Goal: Task Accomplishment & Management: Use online tool/utility

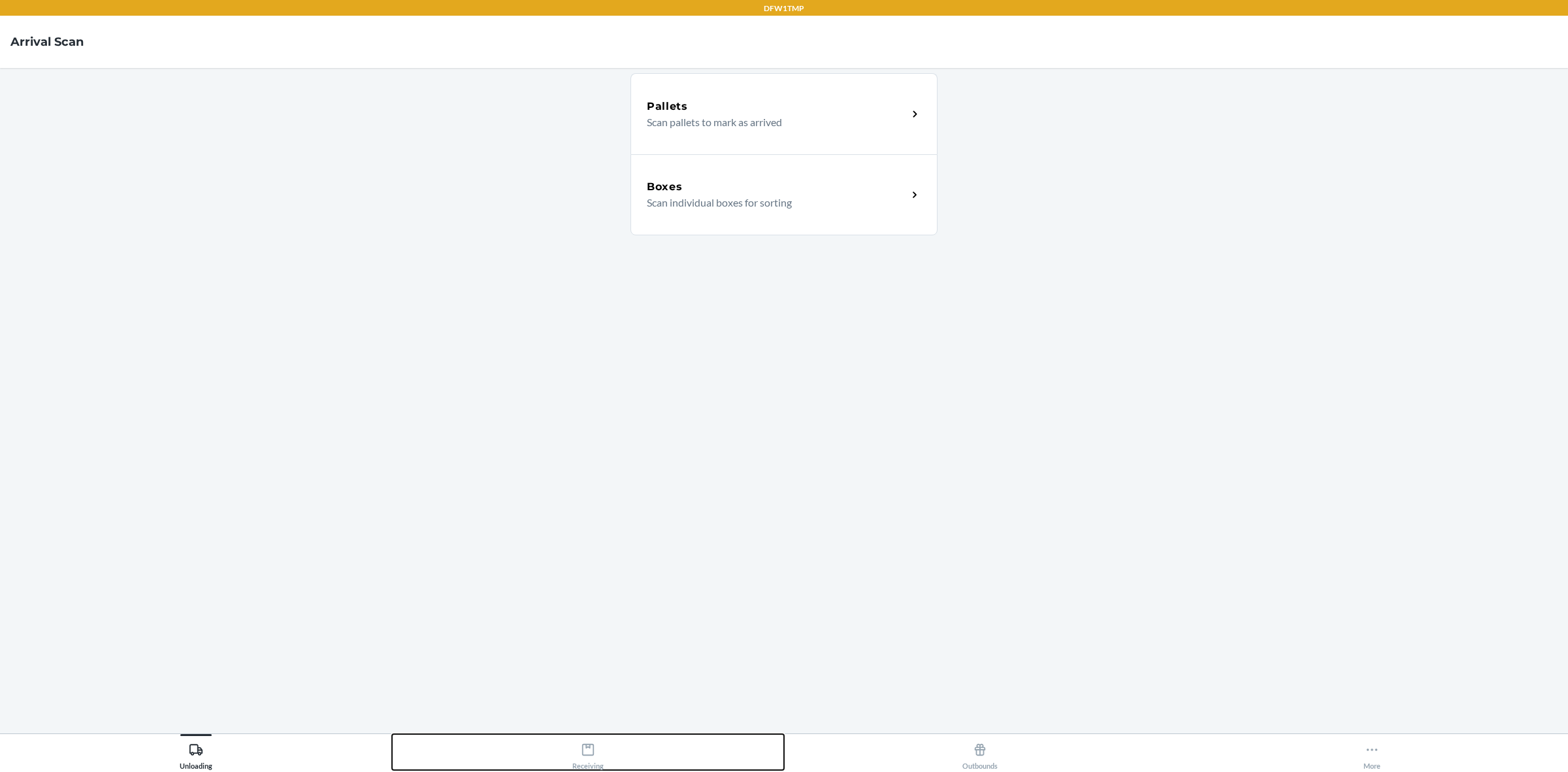
click at [599, 765] on div "Receiving" at bounding box center [588, 754] width 31 height 33
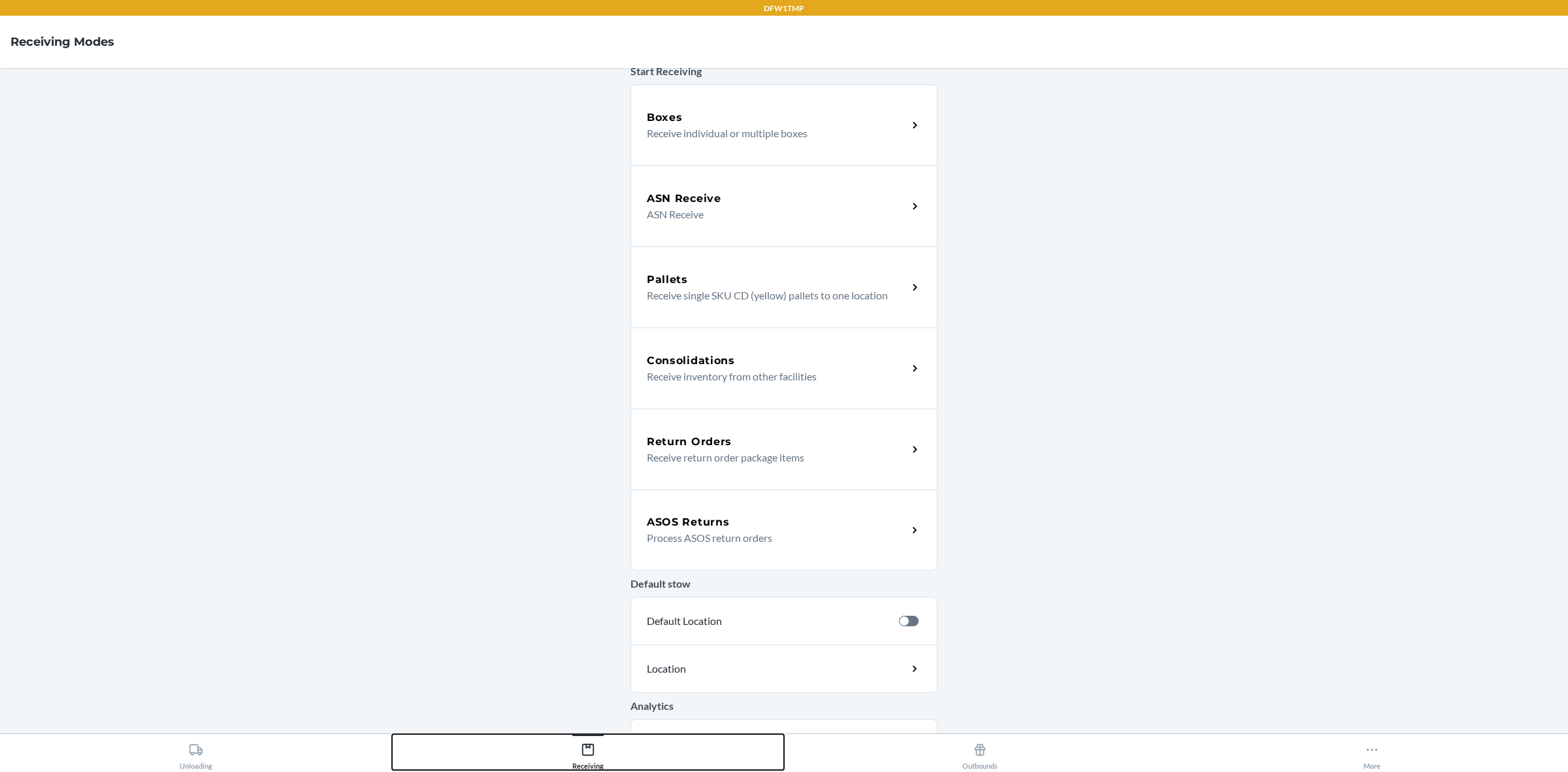
scroll to position [139, 0]
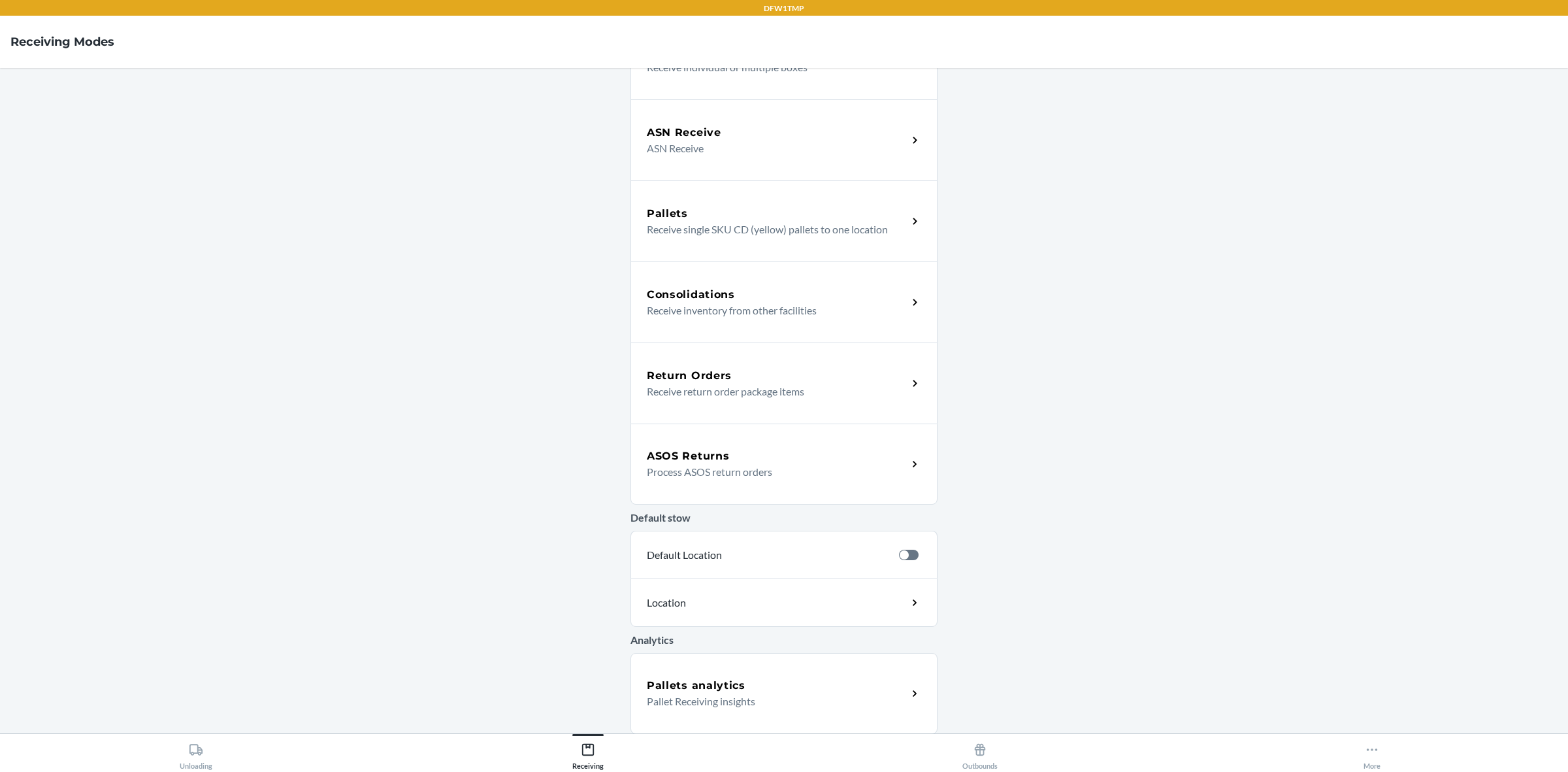
click at [739, 457] on div "ASOS Returns" at bounding box center [776, 457] width 260 height 16
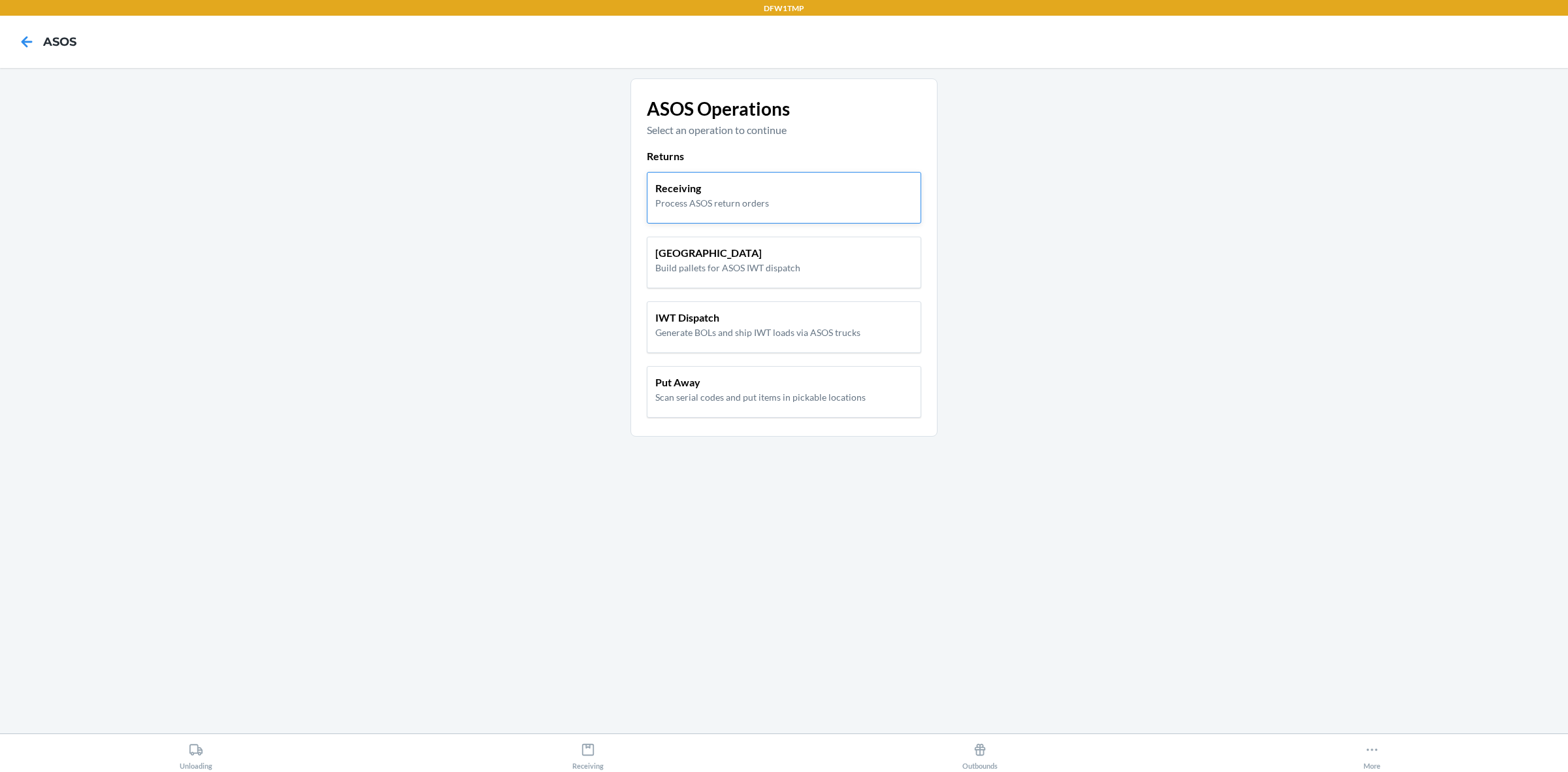
click at [737, 200] on p "Process ASOS return orders" at bounding box center [712, 202] width 114 height 14
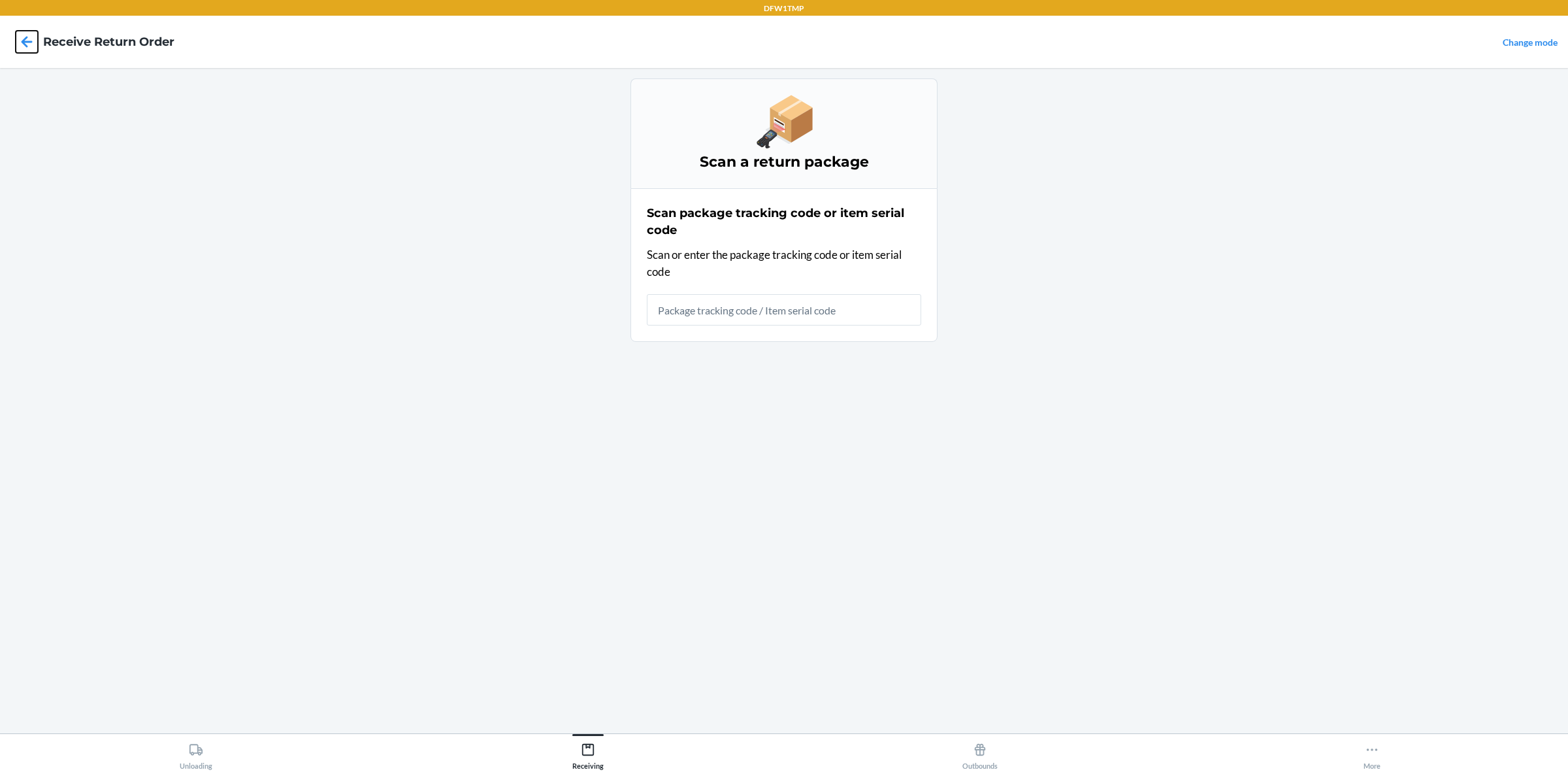
click at [33, 44] on icon at bounding box center [27, 42] width 22 height 22
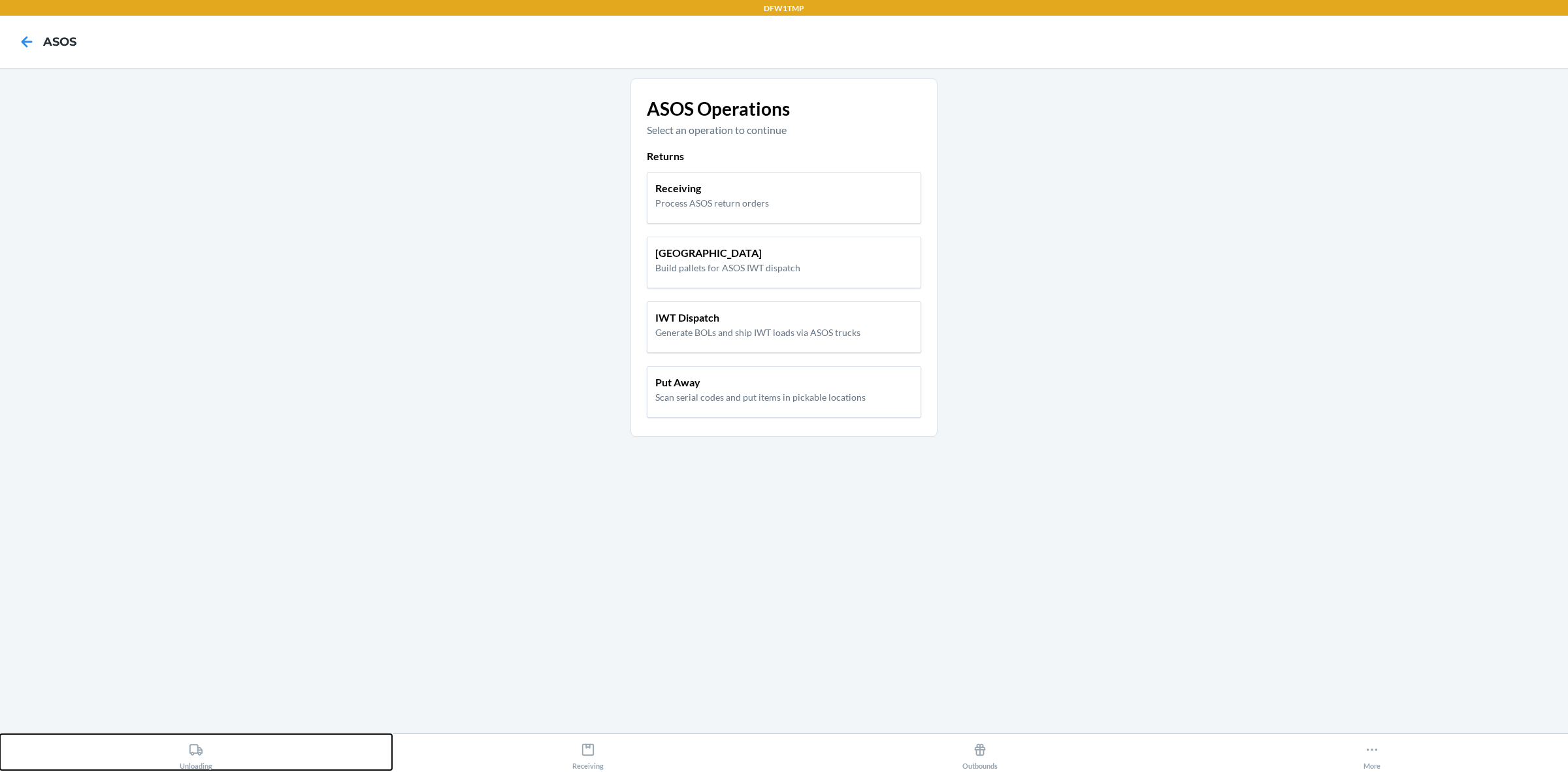
drag, startPoint x: 197, startPoint y: 749, endPoint x: 195, endPoint y: 715, distance: 34.1
click at [198, 749] on icon at bounding box center [196, 750] width 13 height 11
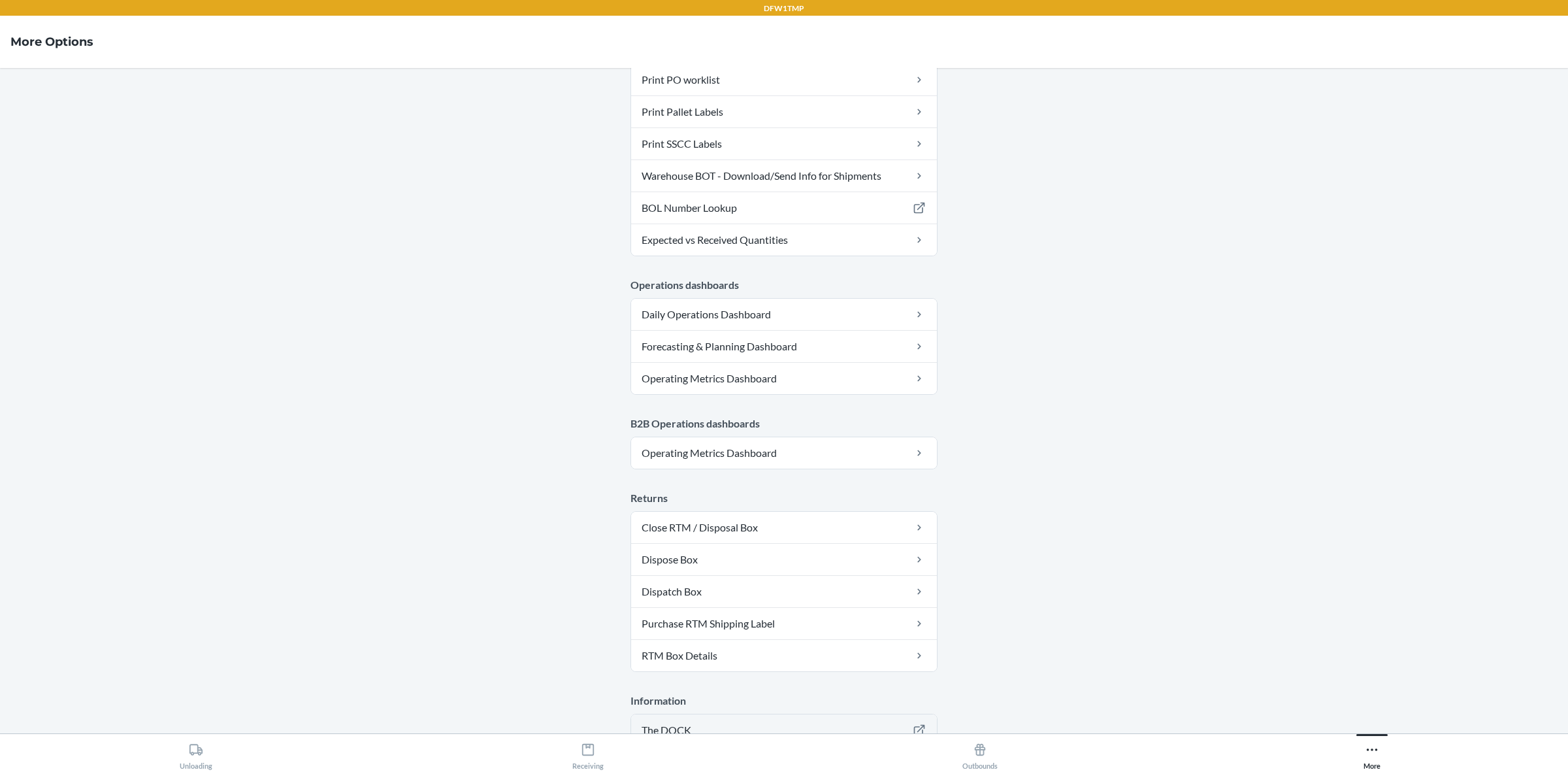
scroll to position [488, 0]
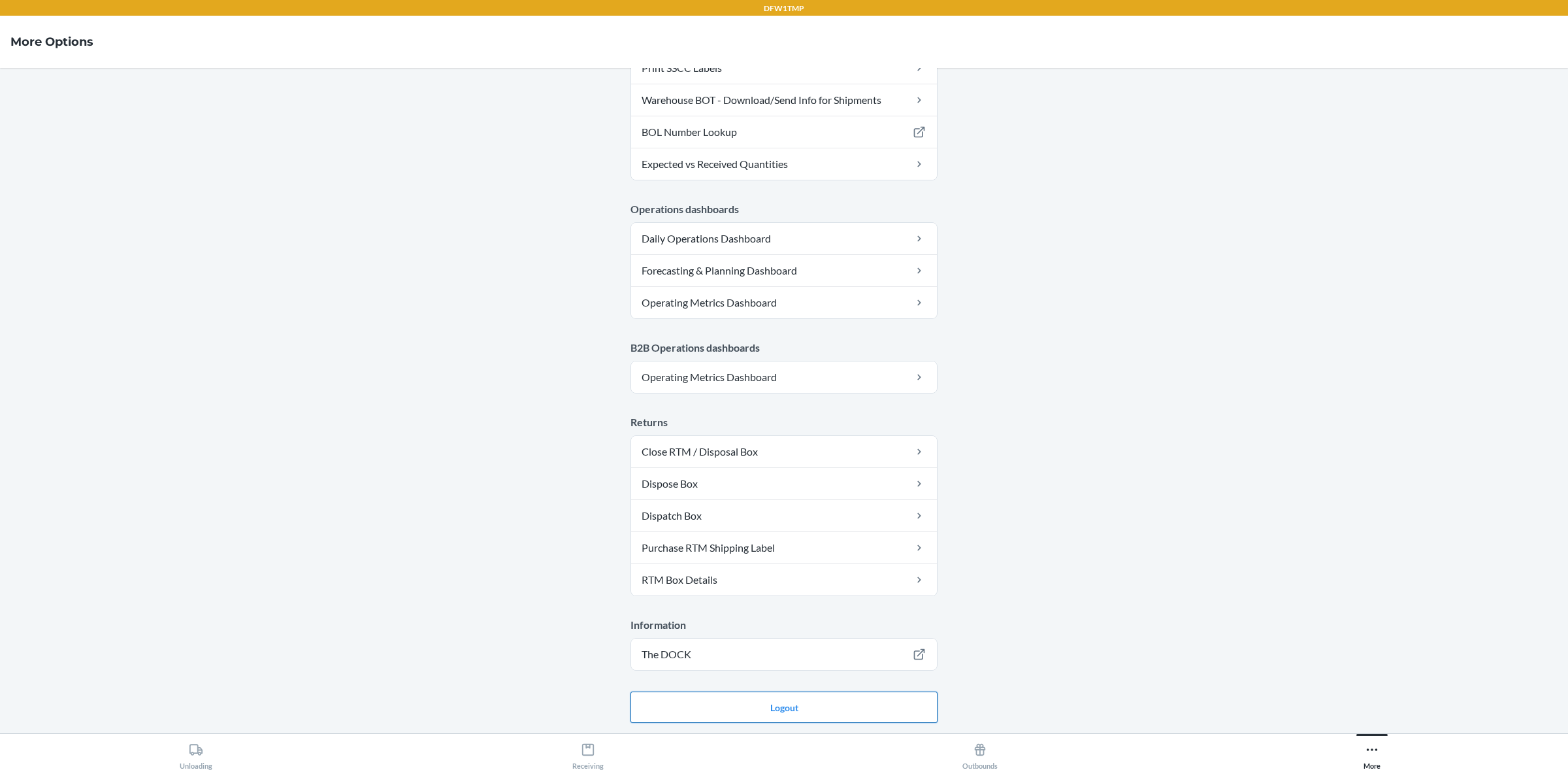
click at [709, 714] on button "Logout" at bounding box center [784, 707] width 307 height 31
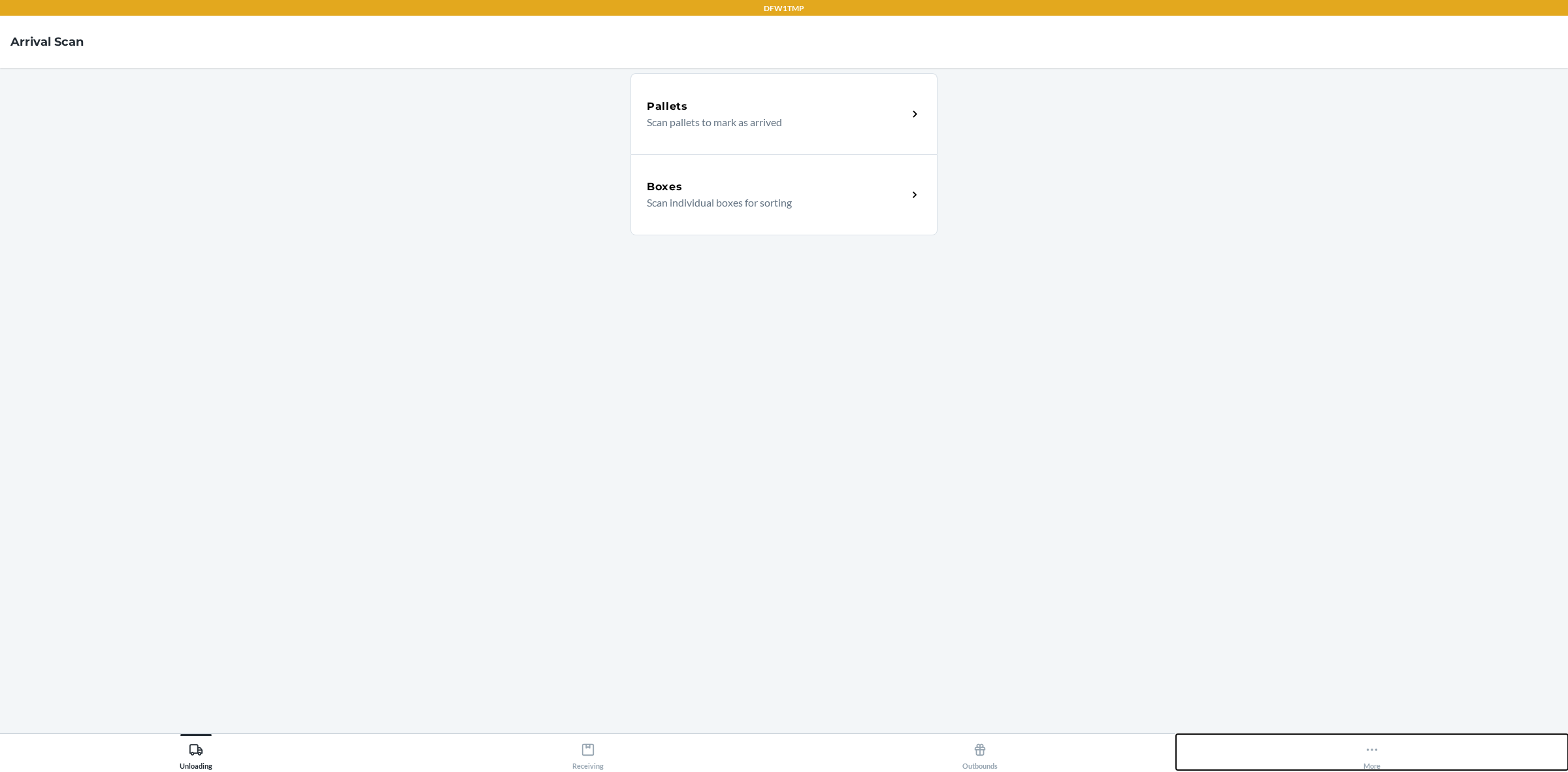
click at [1389, 766] on button "More" at bounding box center [1372, 751] width 392 height 36
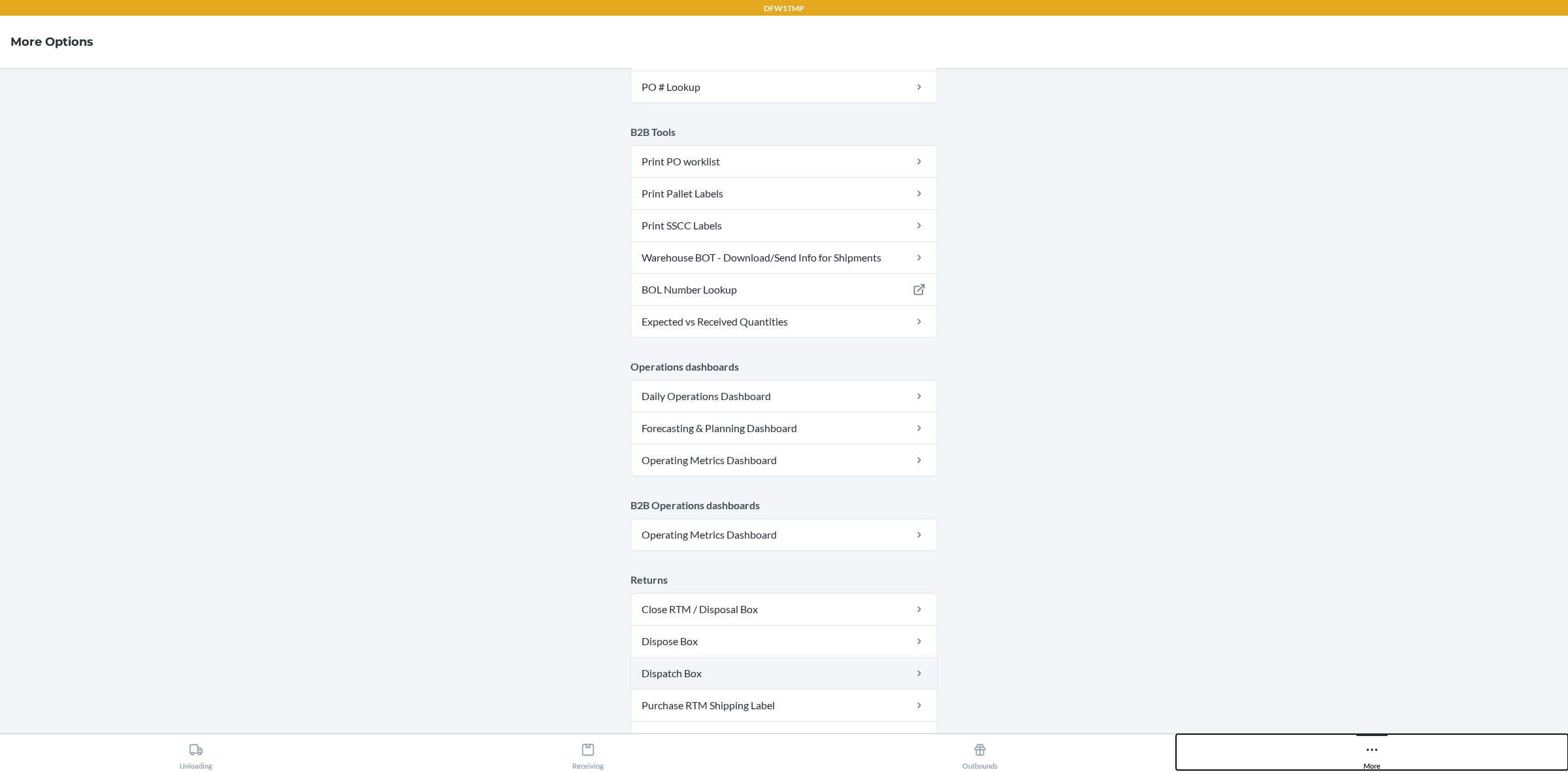
scroll to position [488, 0]
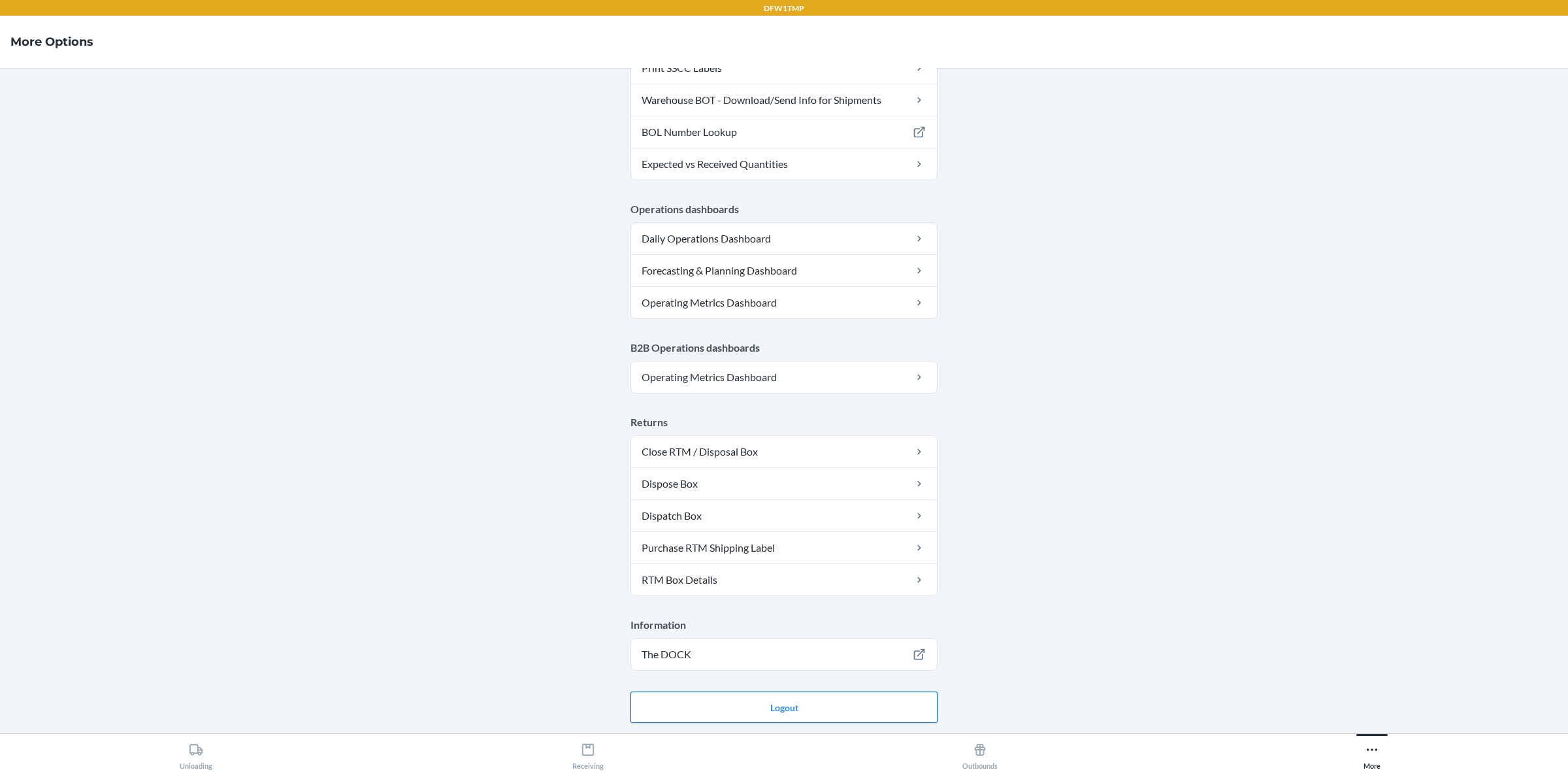
click at [735, 701] on button "Logout" at bounding box center [784, 707] width 307 height 31
